Goal: Information Seeking & Learning: Learn about a topic

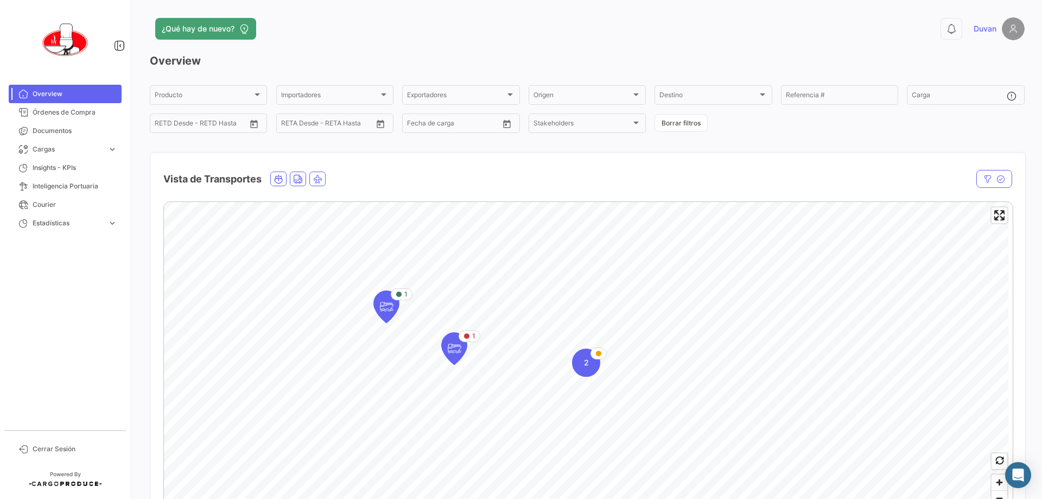
click at [1007, 22] on img at bounding box center [1012, 28] width 23 height 23
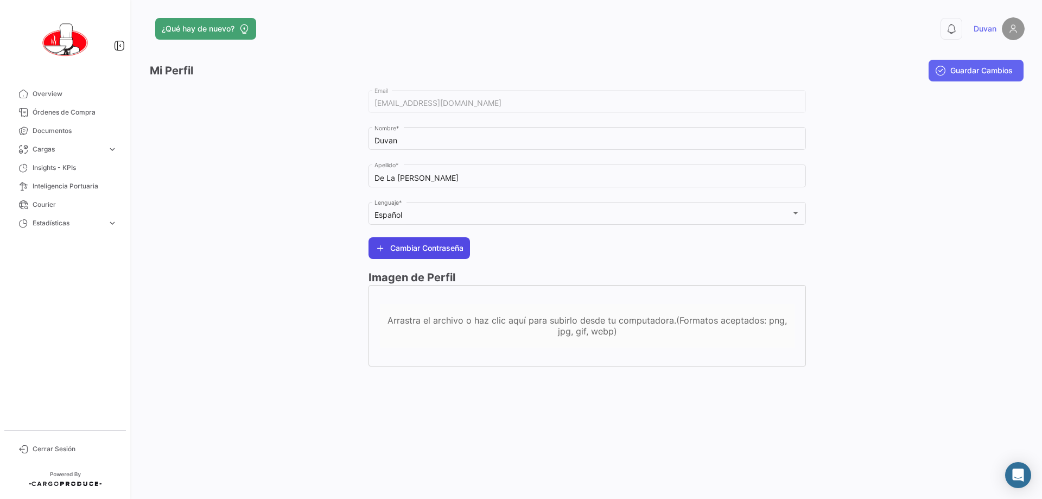
click at [404, 248] on span "Cambiar Contraseña" at bounding box center [426, 247] width 73 height 11
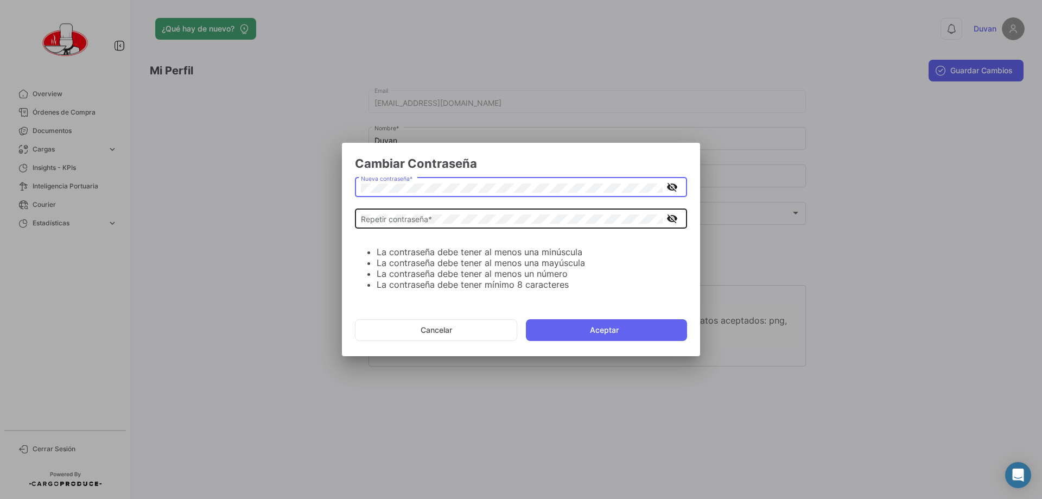
click at [507, 213] on div "Repetir contraseña *" at bounding box center [512, 217] width 302 height 21
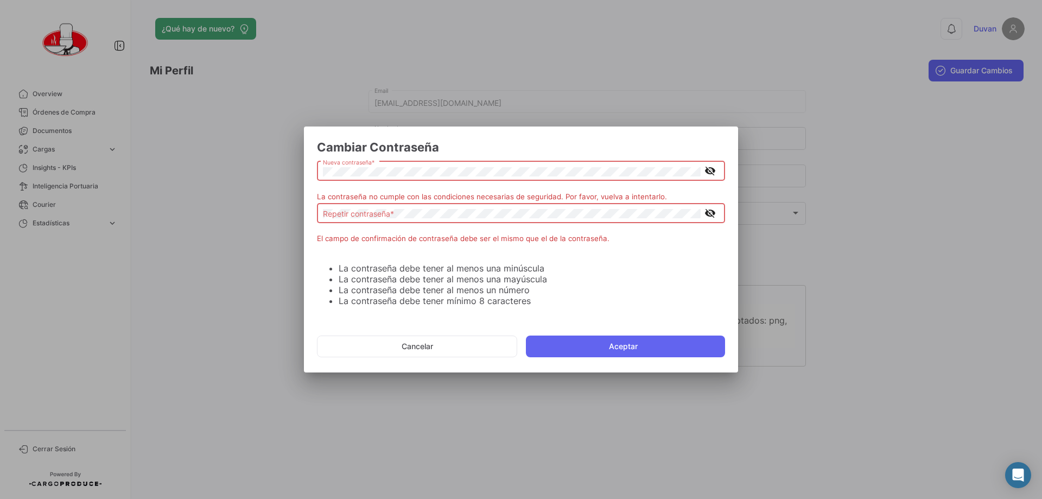
click at [494, 219] on div "Repetir contraseña *" at bounding box center [512, 211] width 378 height 21
click at [461, 222] on div "Repetir contraseña *" at bounding box center [512, 211] width 378 height 21
click at [464, 219] on div "Repetir contraseña *" at bounding box center [512, 211] width 378 height 21
click at [513, 256] on app-password-and-repeat "Nueva contraseña * visibility_off La contraseña no cumple con las condiciones n…" at bounding box center [521, 232] width 408 height 147
click at [573, 240] on small "El campo de confirmación de contraseña debe ser el mismo que el de la contraseñ…" at bounding box center [463, 238] width 292 height 9
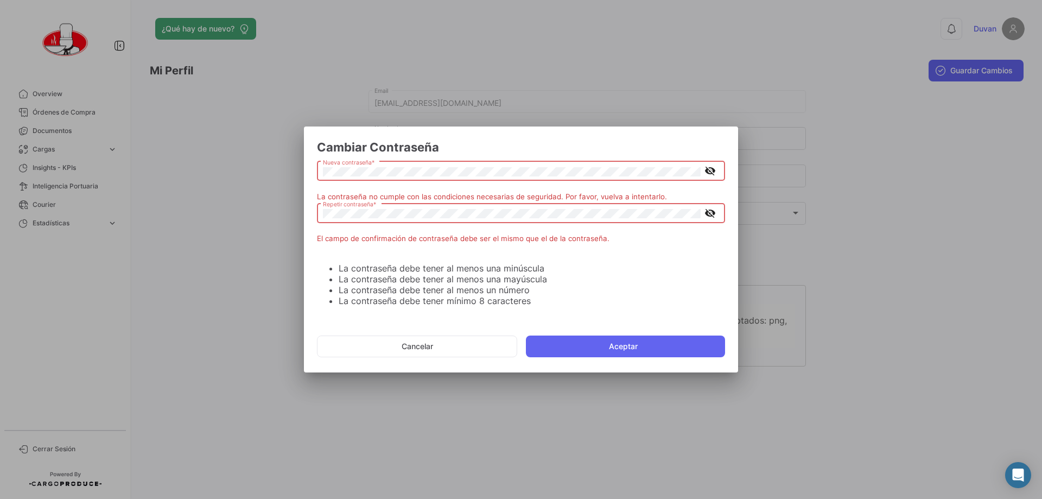
click at [711, 215] on mat-icon "visibility_off" at bounding box center [709, 213] width 13 height 14
drag, startPoint x: 711, startPoint y: 215, endPoint x: 717, endPoint y: 178, distance: 37.4
click at [712, 206] on mat-icon "visibility" at bounding box center [709, 213] width 13 height 14
click at [713, 172] on mat-icon "visibility_off" at bounding box center [709, 171] width 13 height 14
click at [708, 209] on mat-icon "visibility_off" at bounding box center [709, 213] width 13 height 14
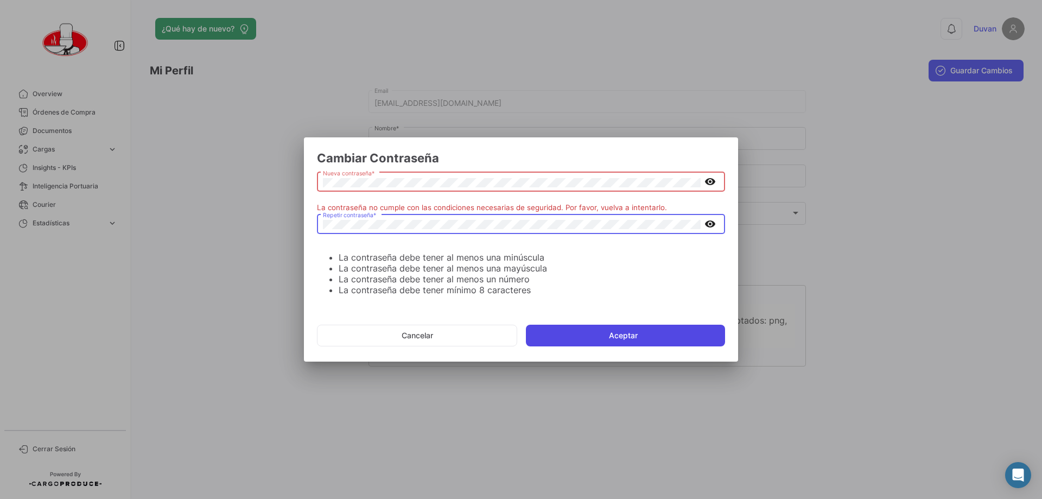
click at [609, 336] on button "Aceptar" at bounding box center [625, 335] width 199 height 22
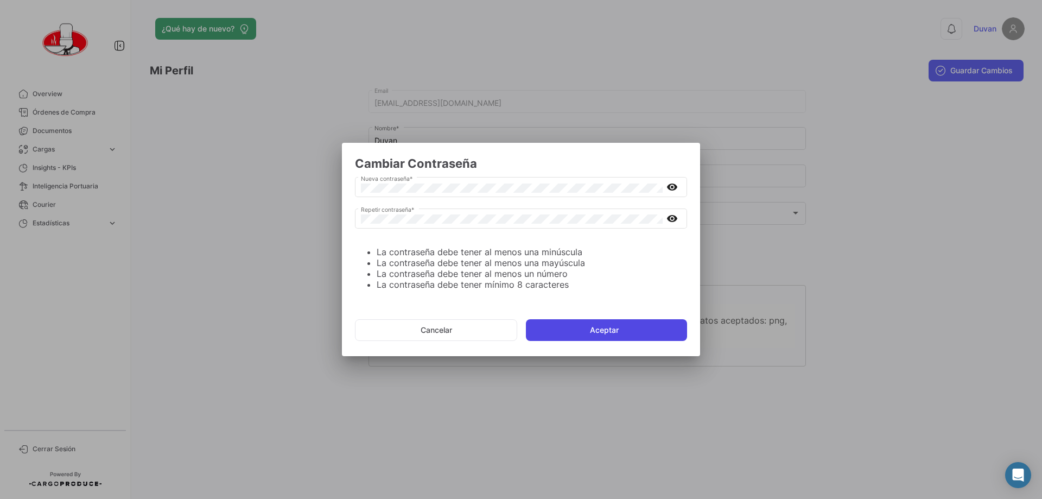
click at [628, 327] on button "Aceptar" at bounding box center [606, 330] width 161 height 22
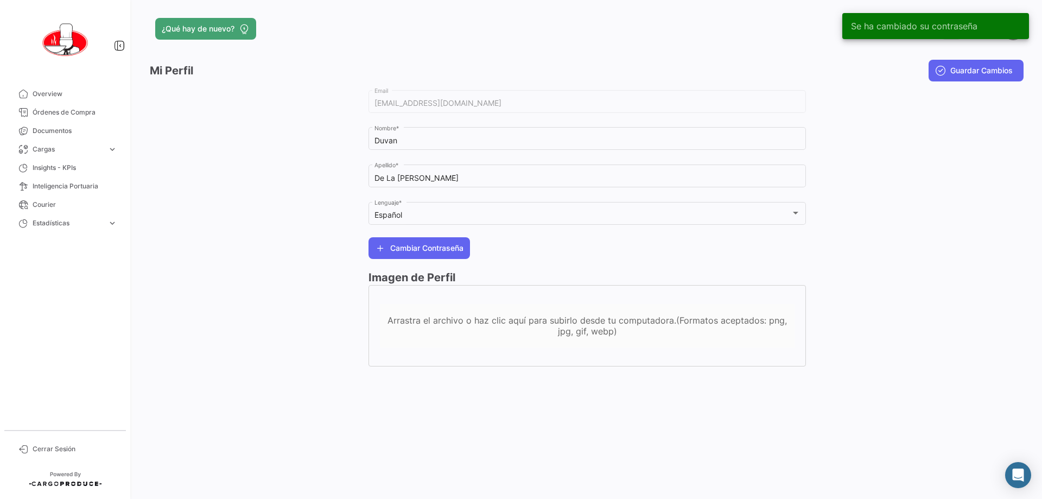
click at [608, 238] on div "Cambiar Contraseña" at bounding box center [586, 248] width 437 height 22
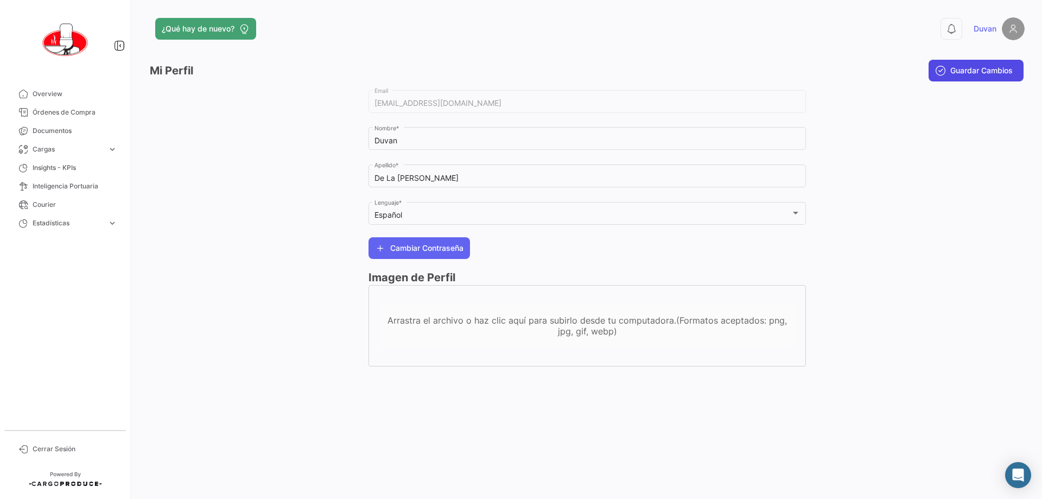
click at [979, 65] on span "Guardar Cambios" at bounding box center [981, 70] width 62 height 11
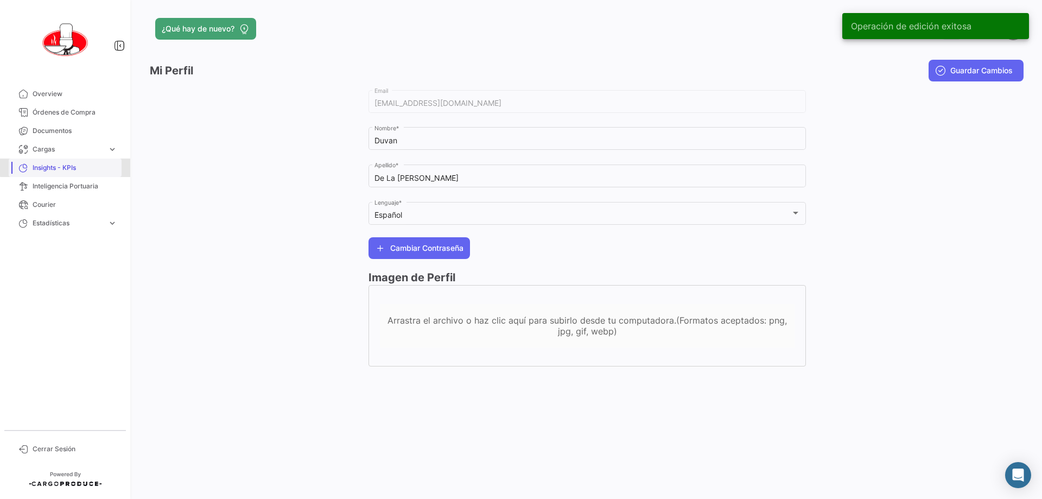
click at [85, 166] on span "Insights - KPIs" at bounding box center [75, 168] width 85 height 10
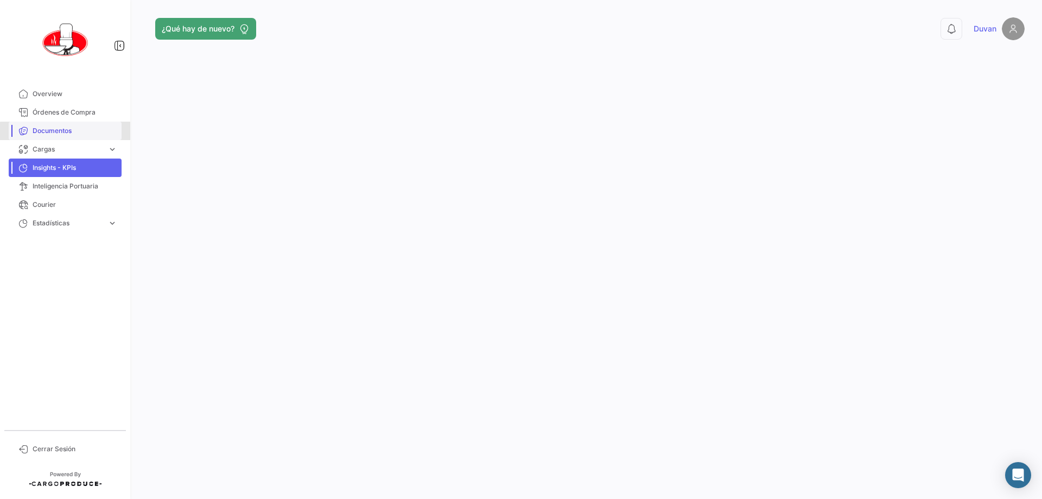
click at [70, 131] on span "Documentos" at bounding box center [75, 131] width 85 height 10
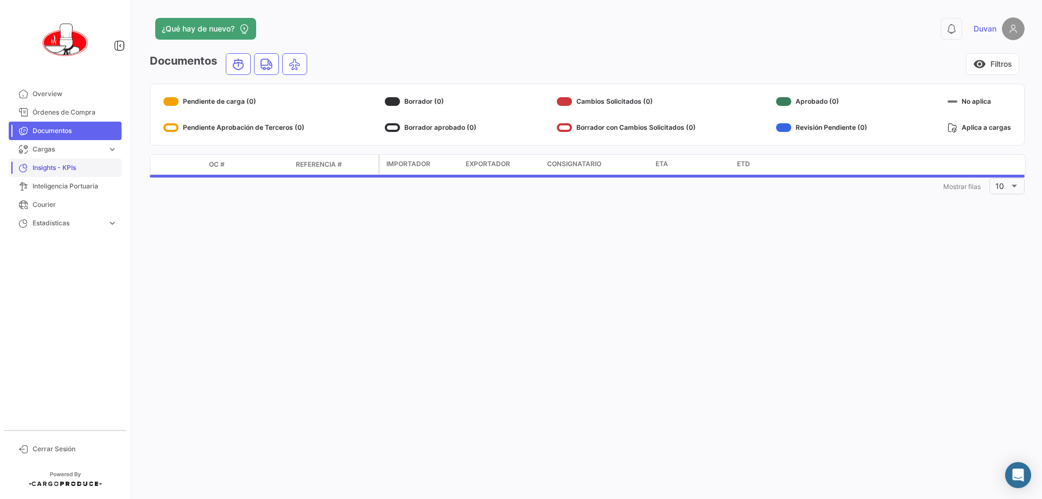
click at [72, 162] on link "Insights - KPIs" at bounding box center [65, 167] width 113 height 18
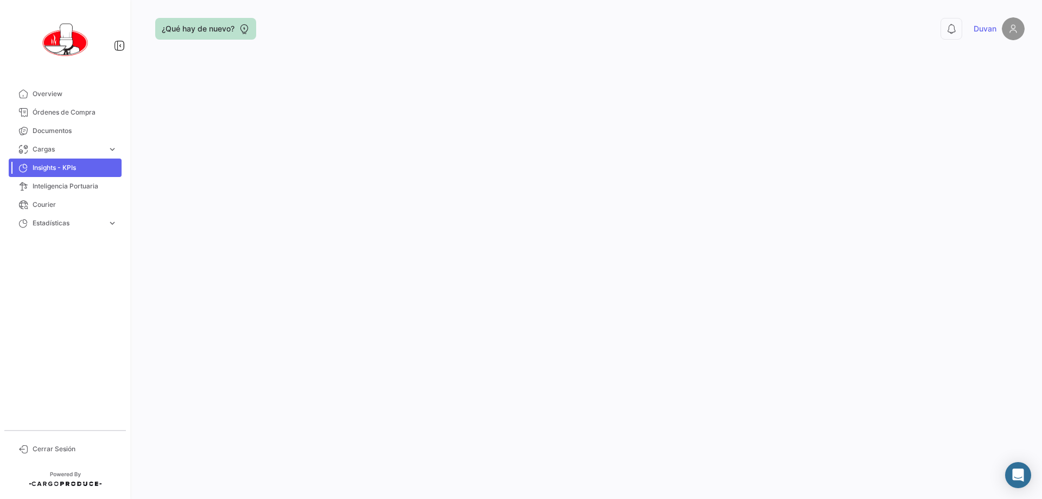
click at [195, 20] on button "¿Qué hay de nuevo?" at bounding box center [205, 29] width 101 height 22
click at [68, 125] on link "Documentos" at bounding box center [65, 131] width 113 height 18
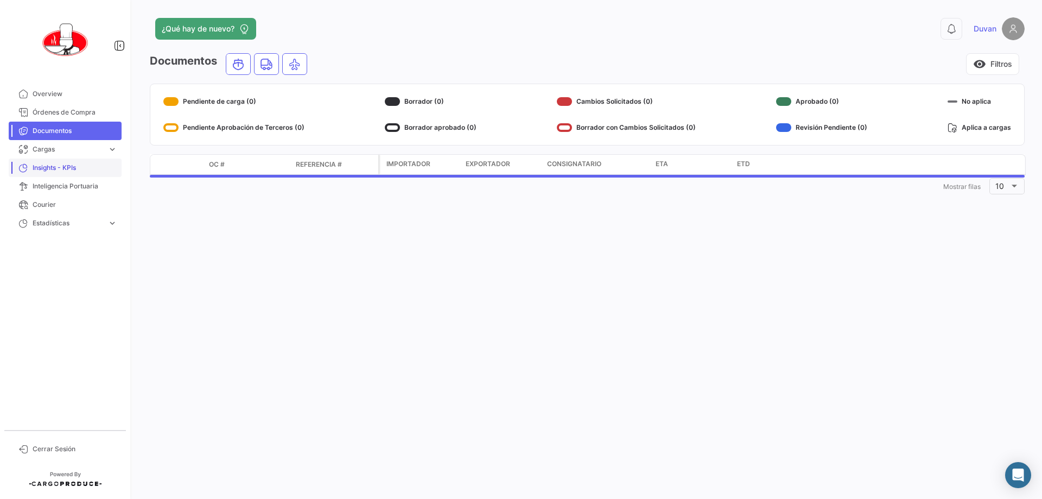
click at [67, 167] on span "Insights - KPIs" at bounding box center [75, 168] width 85 height 10
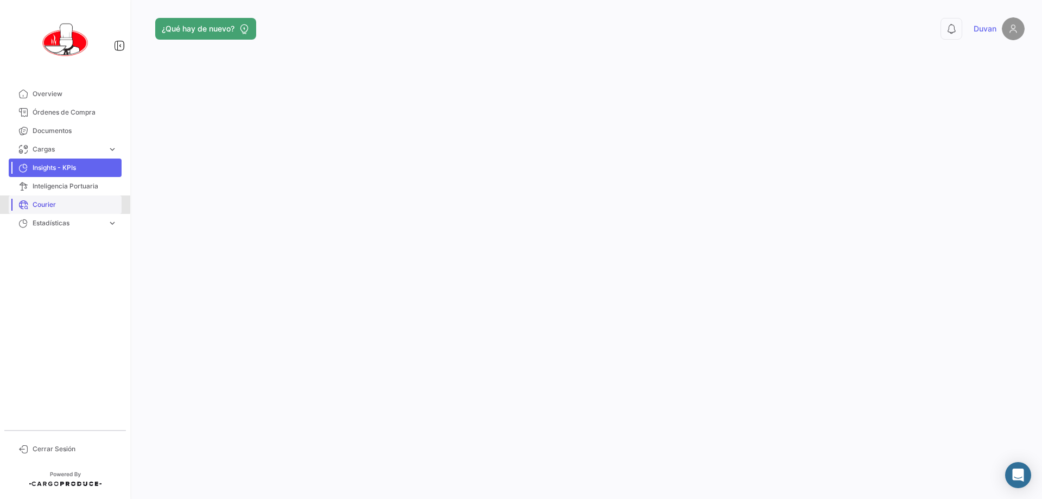
click at [61, 195] on link "Courier" at bounding box center [65, 204] width 113 height 18
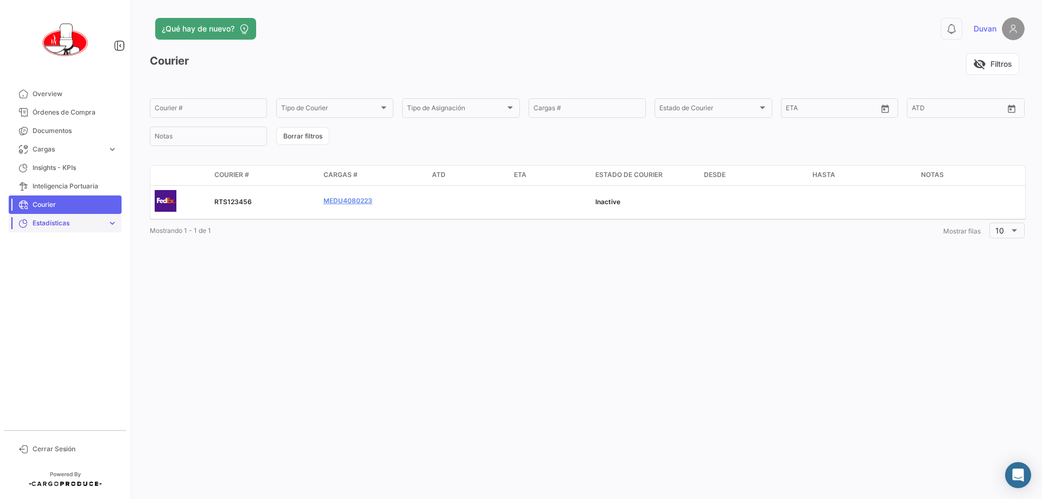
click at [50, 223] on span "Estadísticas" at bounding box center [68, 223] width 71 height 10
click at [81, 222] on span "Estadísticas" at bounding box center [68, 223] width 71 height 10
click at [49, 246] on span "Tiempo a destino" at bounding box center [54, 246] width 53 height 10
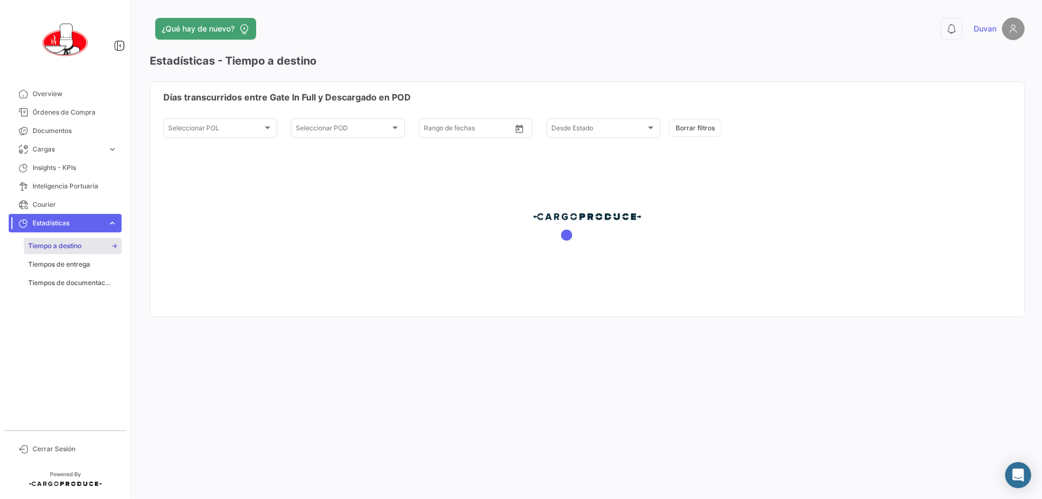
type input "[DATE]"
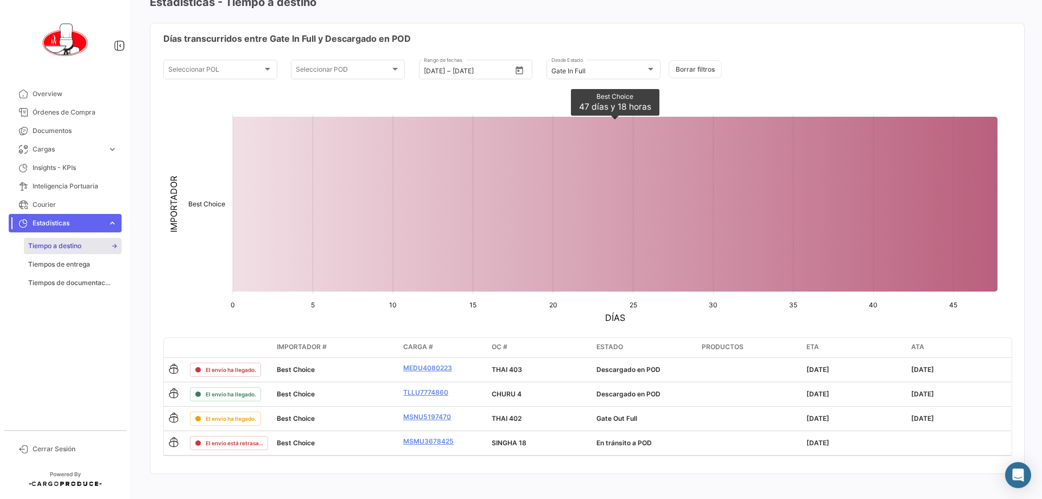
scroll to position [60, 0]
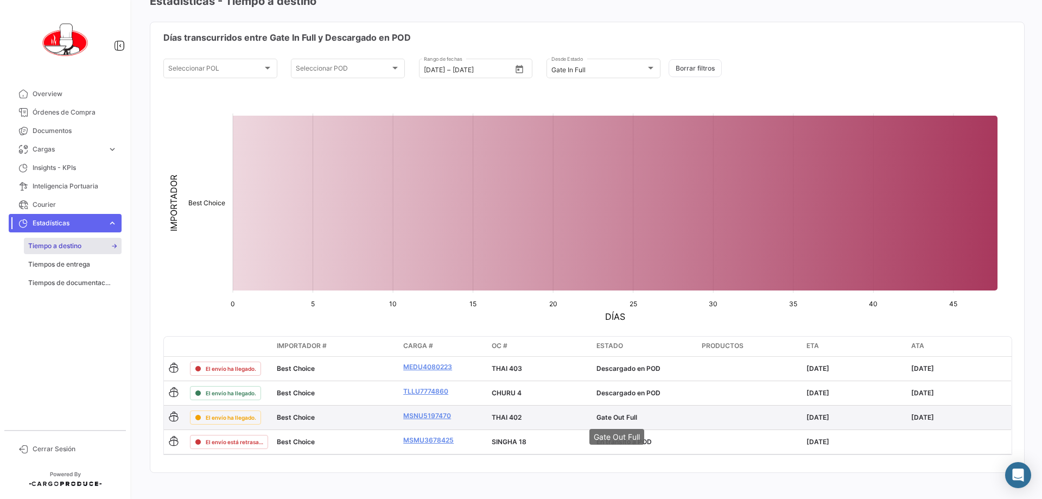
drag, startPoint x: 643, startPoint y: 425, endPoint x: 612, endPoint y: 414, distance: 33.3
click at [595, 420] on body "Overview Órdenes de Compra Documentos Cargas expand_more Cargas Aéreas Cargas M…" at bounding box center [521, 249] width 1042 height 499
click at [646, 416] on div "Gate Out Full" at bounding box center [644, 417] width 96 height 10
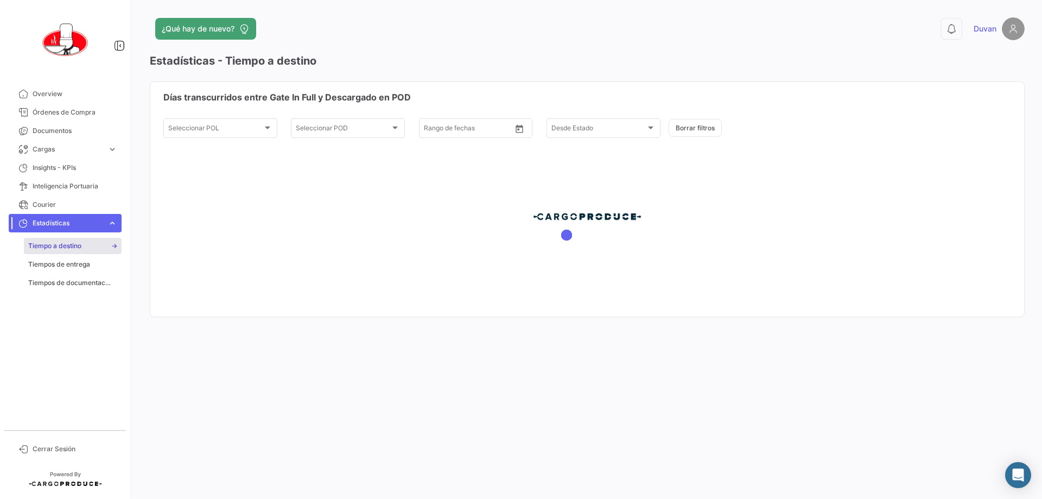
type input "[DATE]"
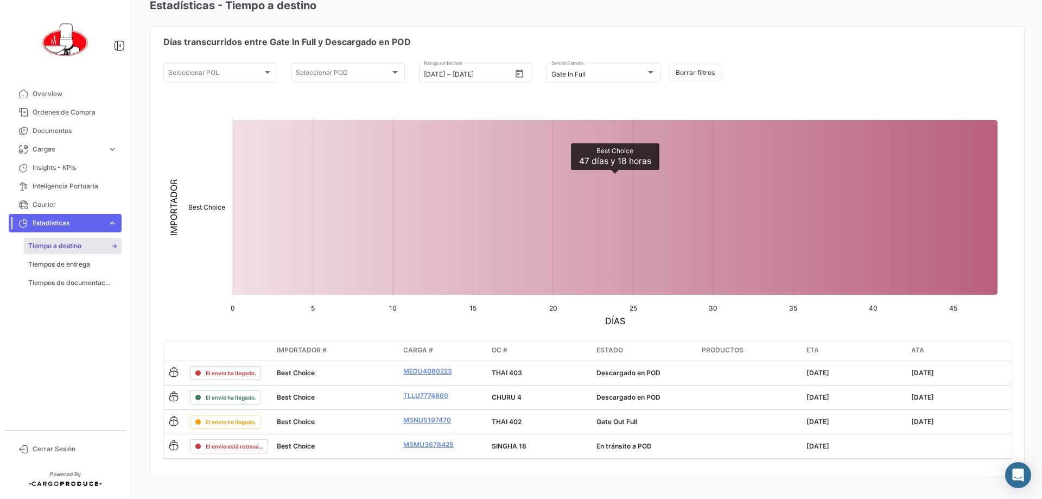
scroll to position [60, 0]
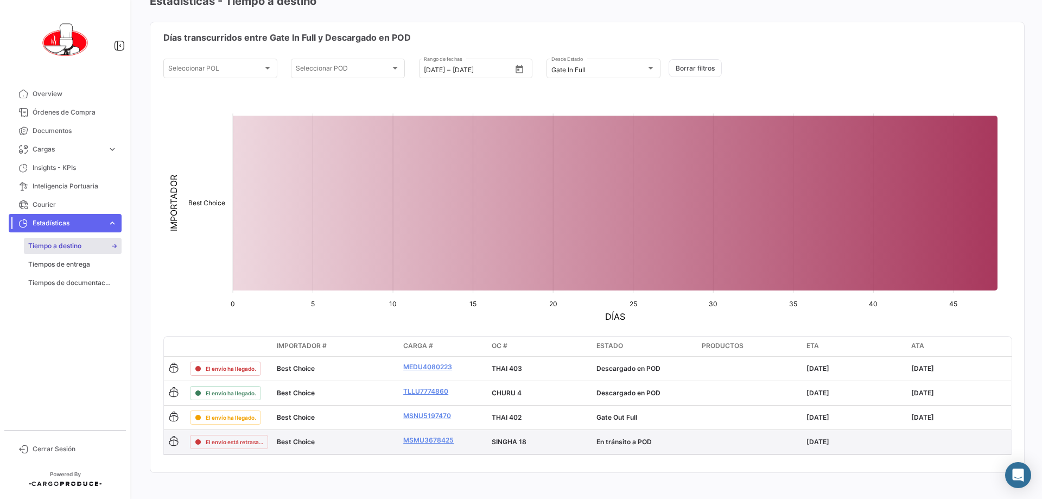
click at [510, 445] on p "SINGHA 18" at bounding box center [539, 442] width 96 height 10
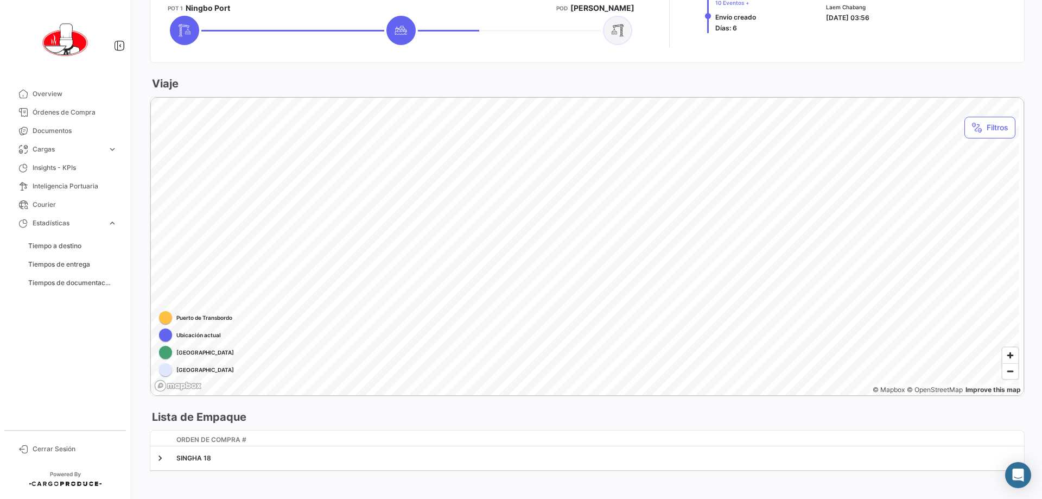
scroll to position [552, 0]
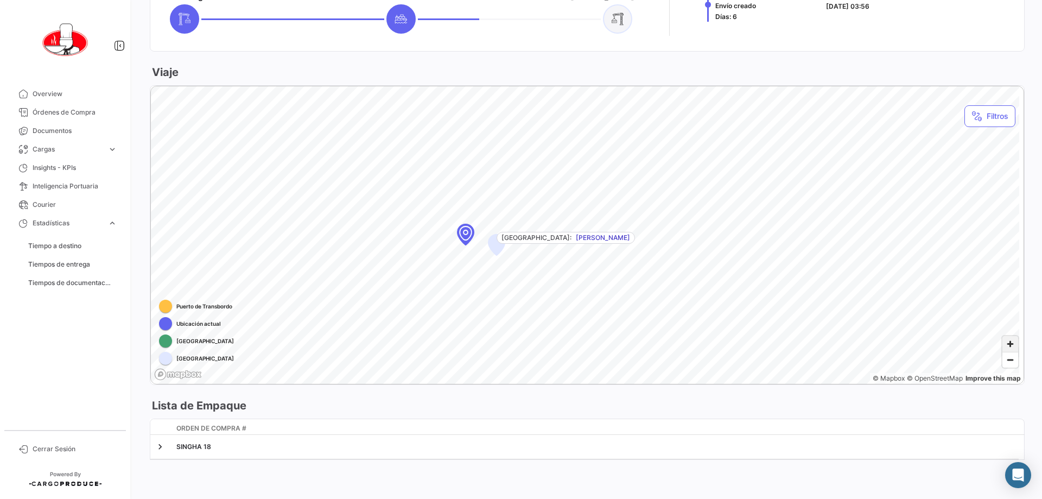
click at [1008, 341] on span "Zoom in" at bounding box center [1010, 344] width 16 height 16
click at [69, 248] on span "Tiempo a destino" at bounding box center [54, 246] width 53 height 10
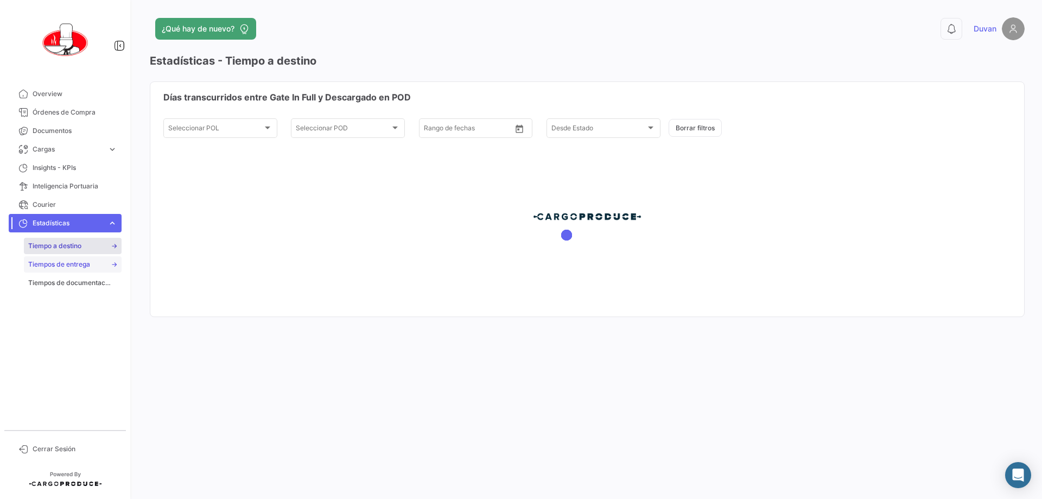
type input "[DATE]"
click at [69, 268] on span "Tiempos de entrega" at bounding box center [59, 264] width 62 height 10
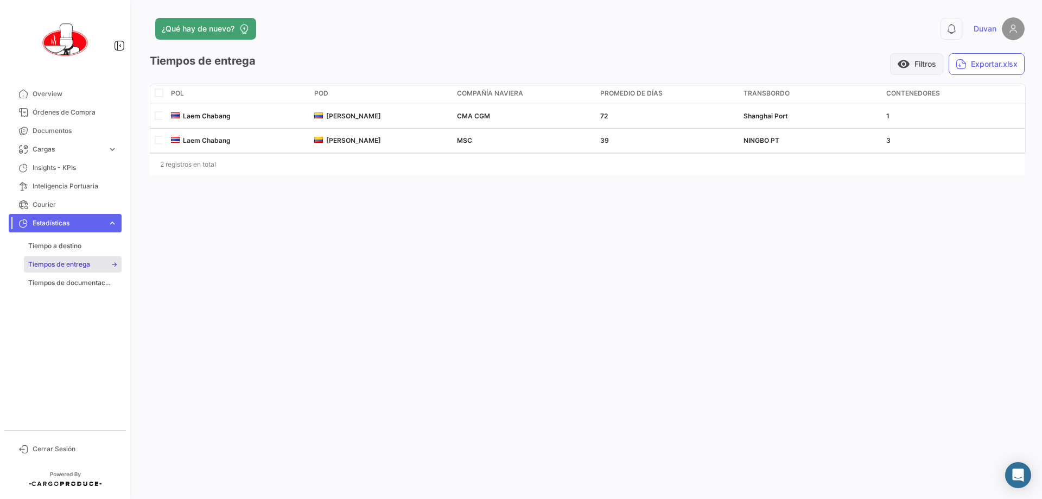
click at [903, 68] on span "visibility" at bounding box center [903, 64] width 13 height 13
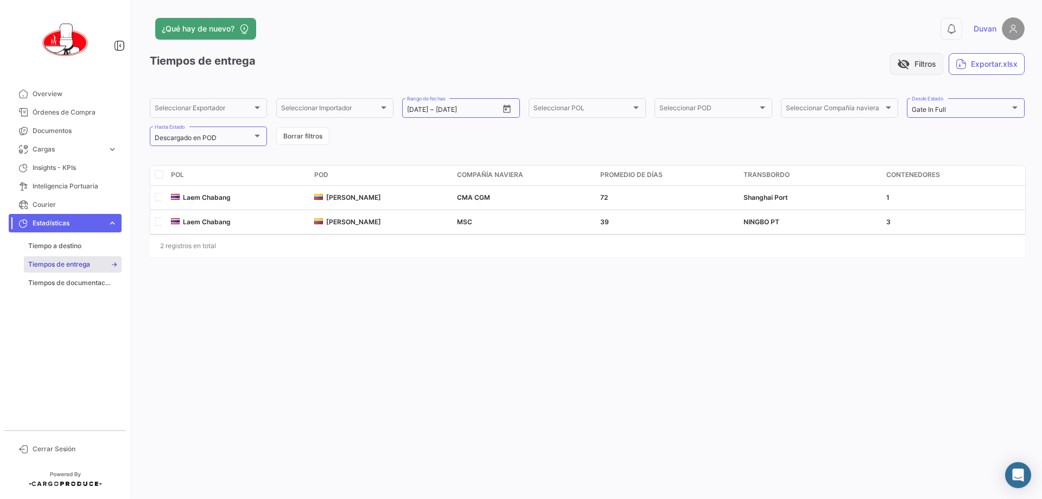
click at [909, 57] on button "visibility_off Filtros" at bounding box center [916, 64] width 53 height 22
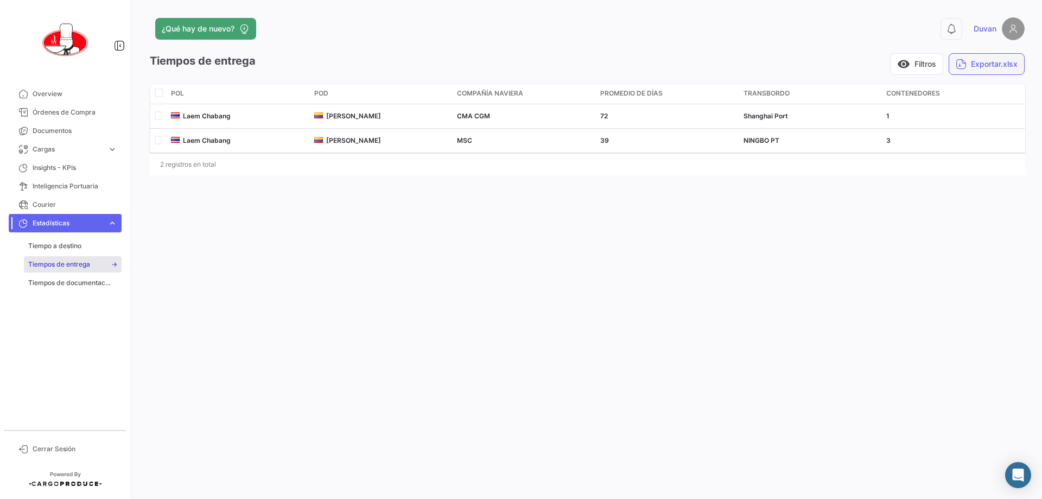
click at [975, 58] on button "Exportar.xlsx" at bounding box center [986, 64] width 76 height 22
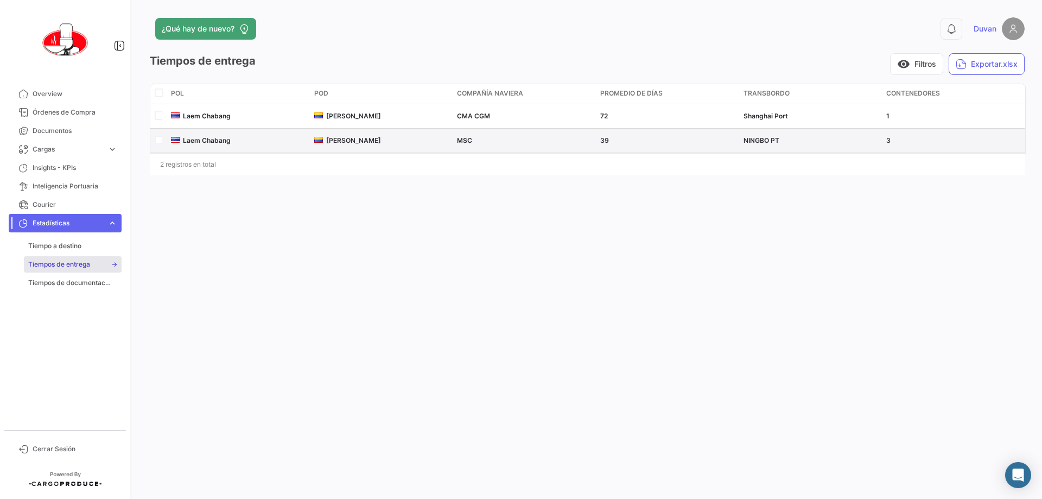
click at [584, 133] on datatable-body-cell "MSC" at bounding box center [523, 141] width 143 height 24
click at [579, 143] on div "MSC" at bounding box center [524, 141] width 135 height 10
click at [616, 137] on div "39" at bounding box center [667, 141] width 135 height 10
click at [605, 137] on span "39" at bounding box center [604, 140] width 9 height 8
click at [350, 136] on span "[PERSON_NAME]" at bounding box center [353, 140] width 55 height 8
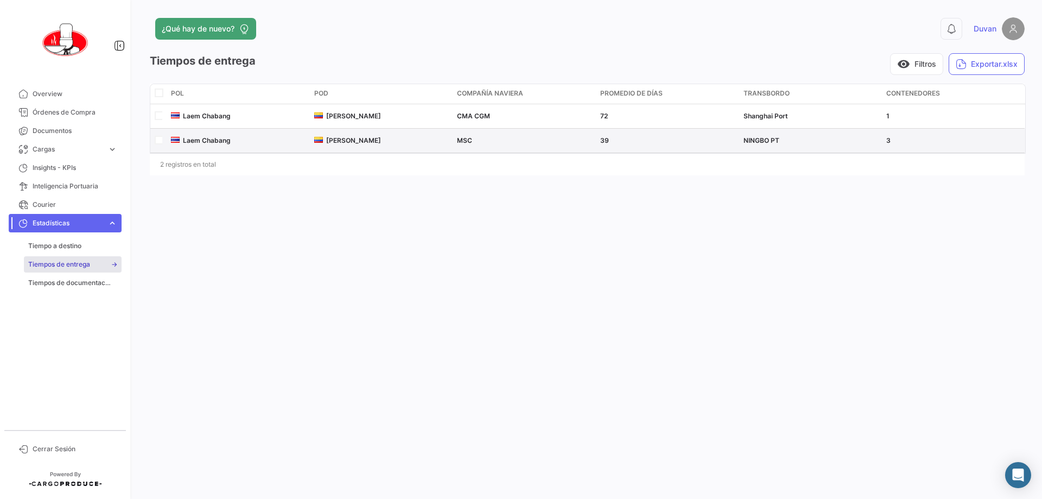
click at [215, 140] on span "Laem Chabang" at bounding box center [207, 140] width 48 height 8
click at [157, 139] on input "checkbox" at bounding box center [158, 139] width 7 height 7
checkbox input "true"
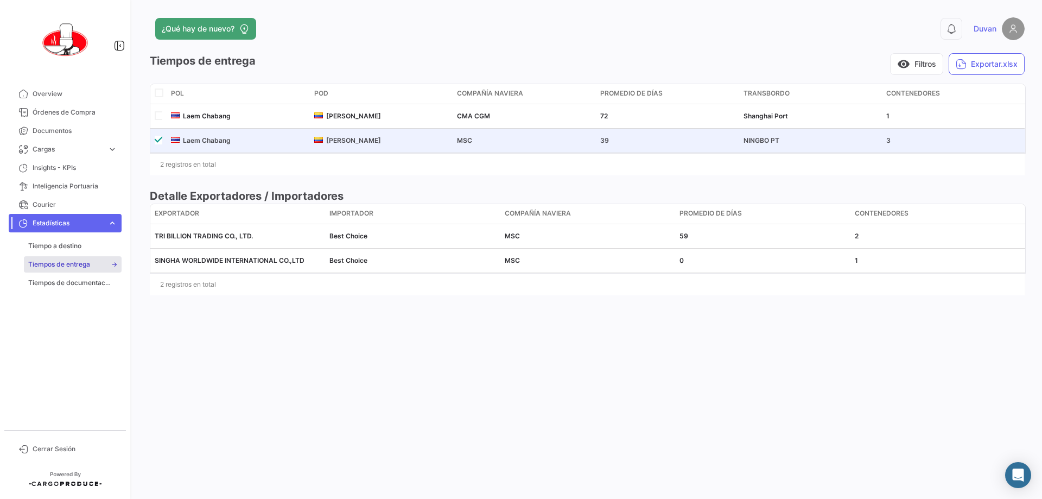
click at [205, 286] on div "2 registros en total" at bounding box center [587, 284] width 874 height 27
click at [215, 288] on div "2 registros en total" at bounding box center [587, 284] width 874 height 27
click at [75, 168] on span "Insights - KPIs" at bounding box center [75, 168] width 85 height 10
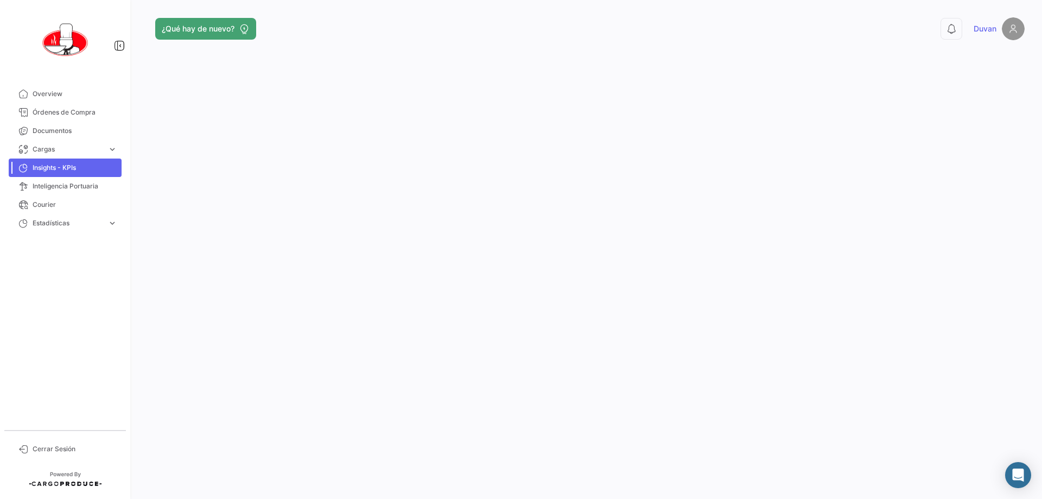
click at [188, 53] on app-header "¿Qué hay de nuevo? 0 [PERSON_NAME]" at bounding box center [587, 35] width 874 height 36
click at [65, 169] on span "Insights - KPIs" at bounding box center [75, 168] width 85 height 10
click at [100, 150] on span "Cargas" at bounding box center [68, 149] width 71 height 10
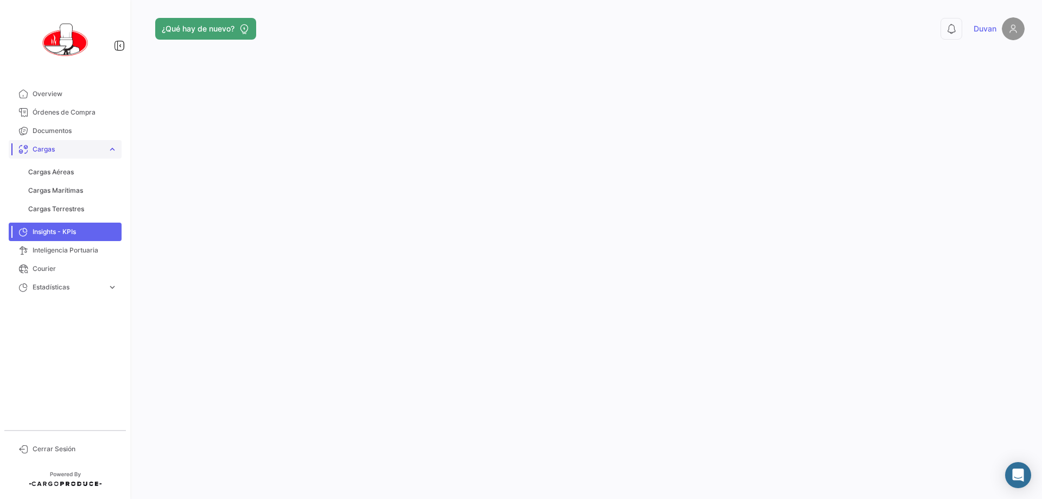
click at [113, 148] on span "expand_more" at bounding box center [112, 149] width 10 height 10
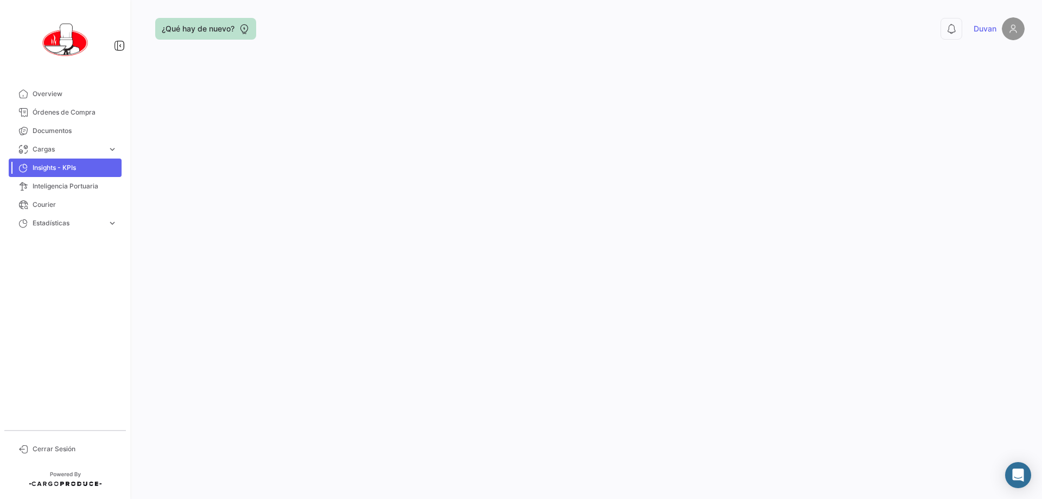
click at [226, 22] on button "¿Qué hay de nuevo?" at bounding box center [205, 29] width 101 height 22
click at [331, 29] on div "¿Qué hay de nuevo?" at bounding box center [390, 29] width 481 height 22
